Goal: Transaction & Acquisition: Purchase product/service

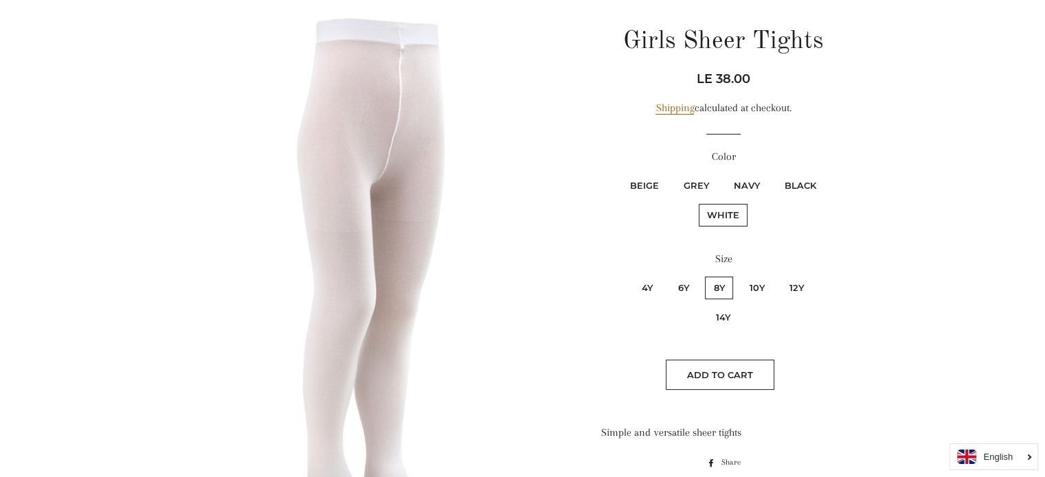
scroll to position [137, 0]
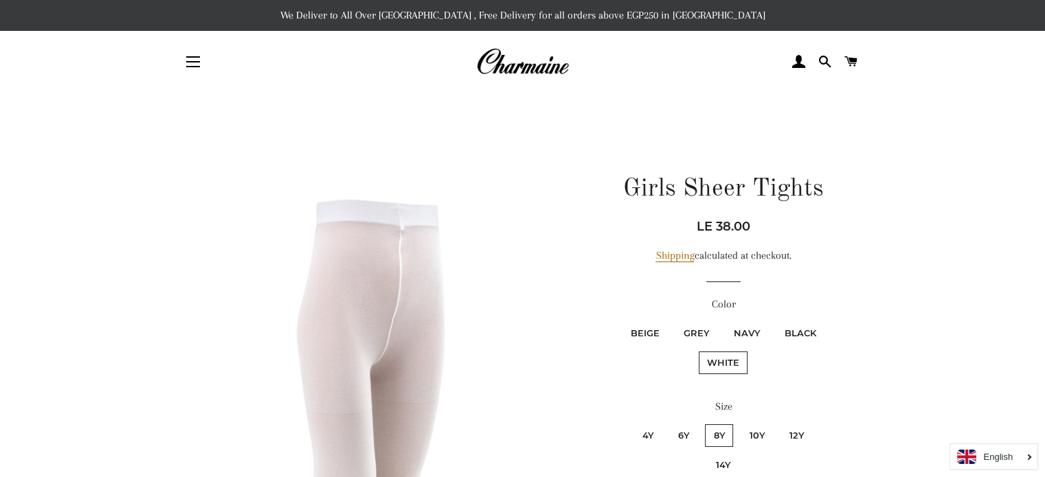
click at [811, 328] on label "Black" at bounding box center [799, 333] width 48 height 23
click at [774, 321] on input "Black" at bounding box center [773, 320] width 1 height 1
radio input "true"
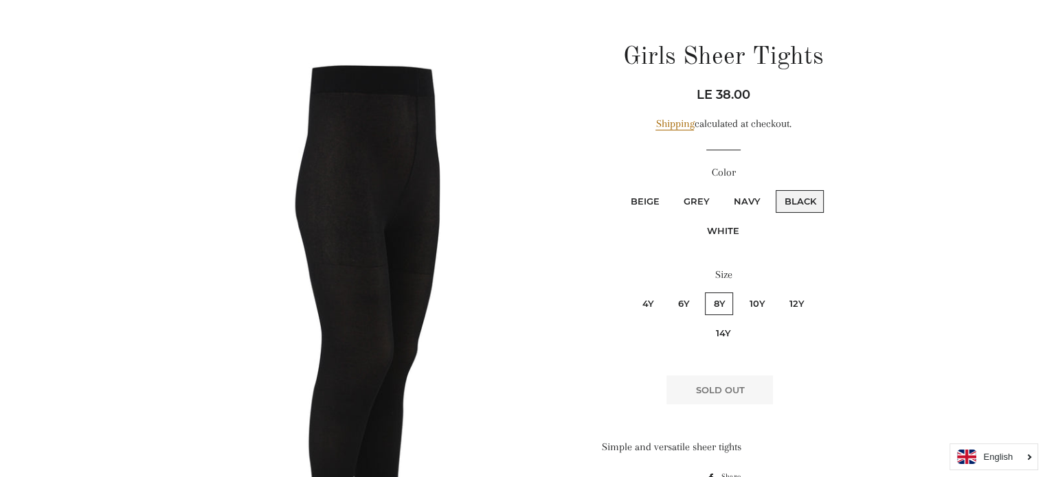
scroll to position [137, 0]
